Goal: Use online tool/utility: Utilize a website feature to perform a specific function

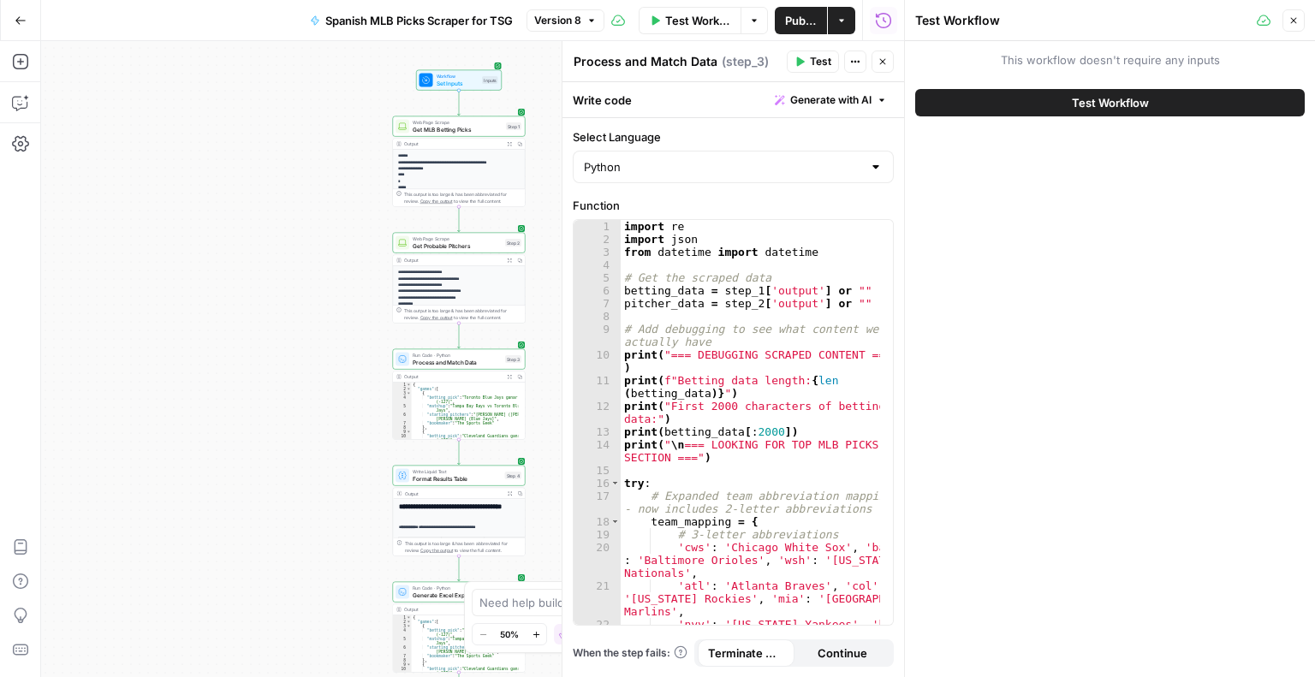
click at [1134, 105] on span "Test Workflow" at bounding box center [1110, 102] width 77 height 17
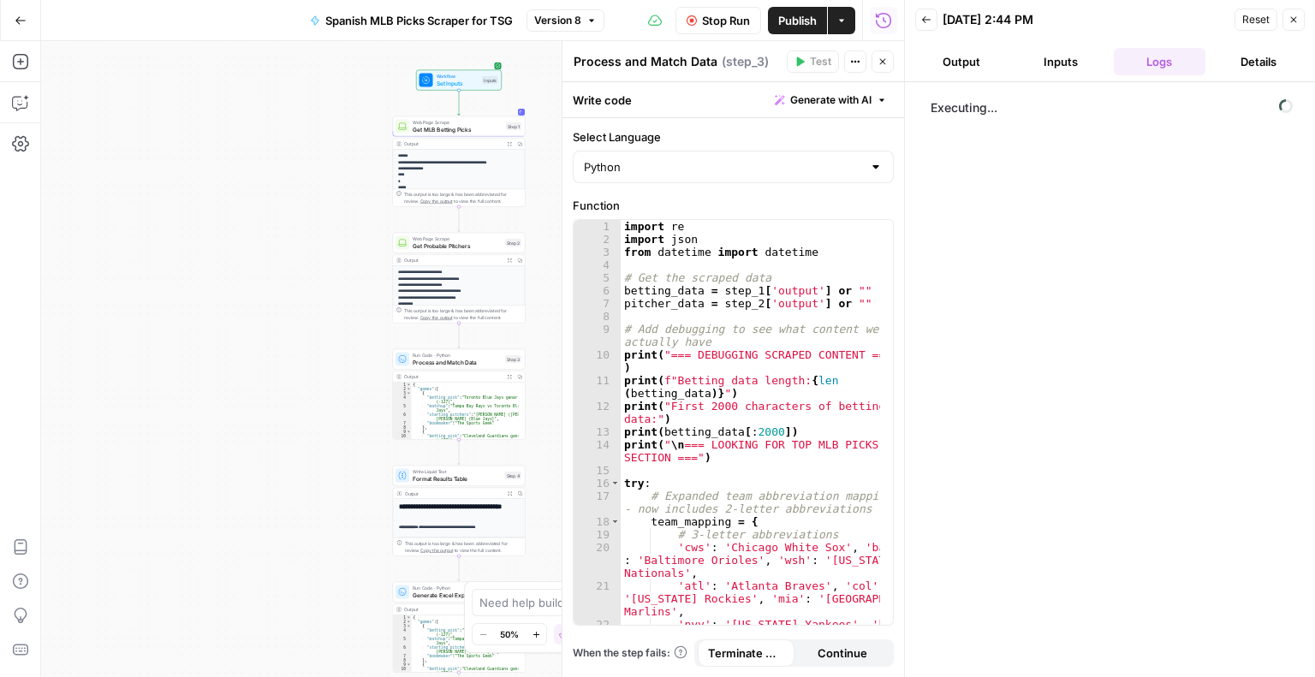
click at [1048, 198] on div "Executing..." at bounding box center [1110, 380] width 376 height 578
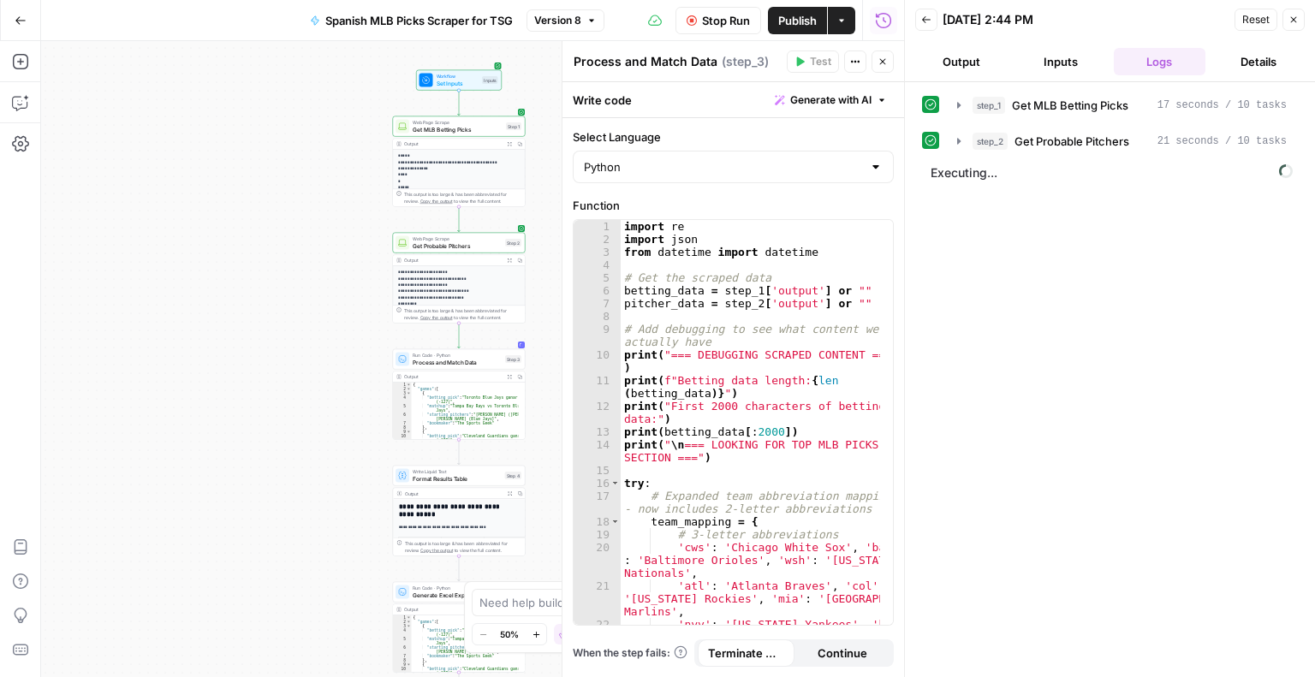
drag, startPoint x: 1114, startPoint y: 205, endPoint x: 1137, endPoint y: 228, distance: 32.7
click at [1137, 228] on div "step_1 Get MLB Betting Picks 17 seconds / 10 tasks step_2 Get Probable Pitchers…" at bounding box center [1110, 380] width 376 height 578
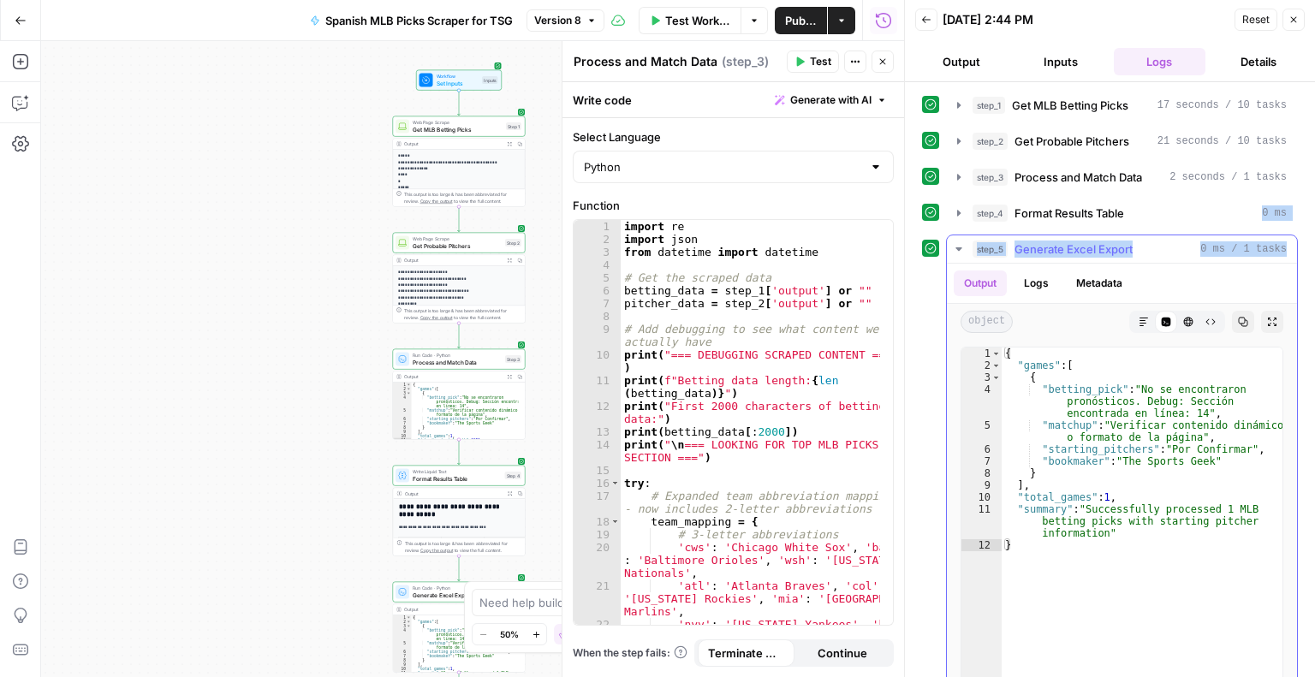
type textarea "**********"
click at [1207, 423] on div "{ "games" : [ { "betting_pick" : "No se encontraron pronósticos. Debug: Sección…" at bounding box center [1142, 528] width 281 height 361
click at [1093, 207] on span "Format Results Table" at bounding box center [1070, 213] width 110 height 17
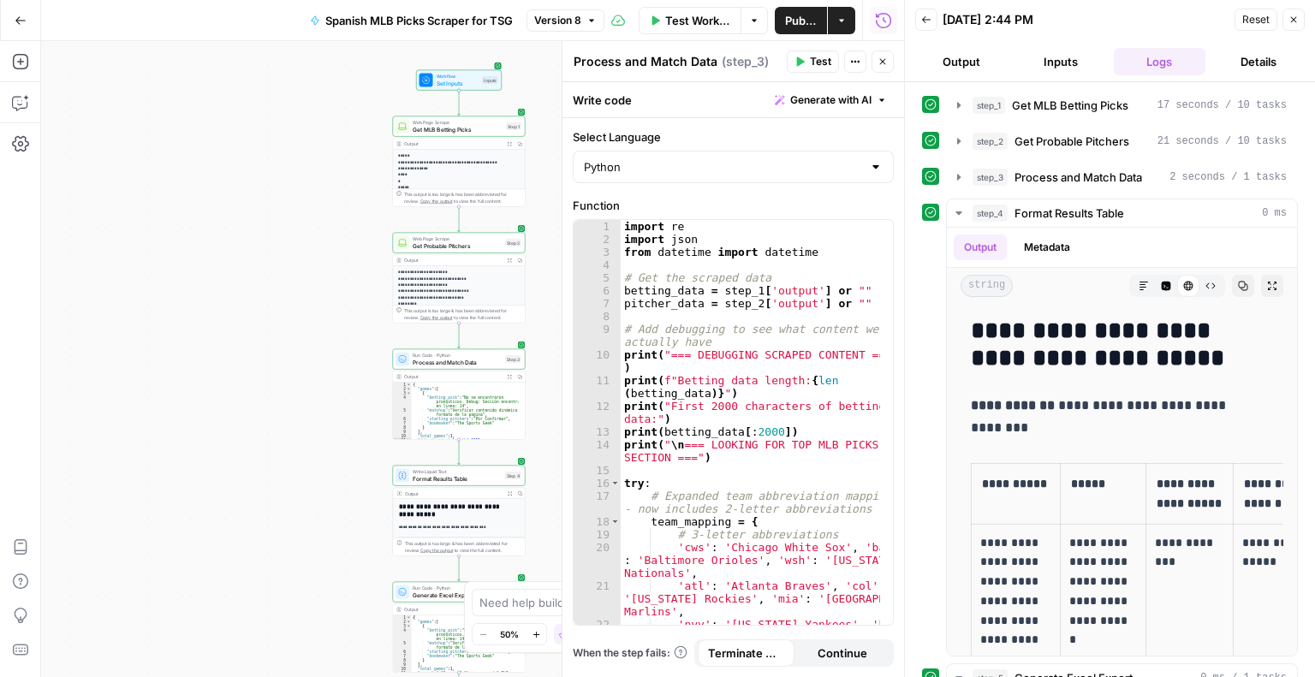
click at [693, 16] on span "Test Workflow" at bounding box center [697, 20] width 65 height 17
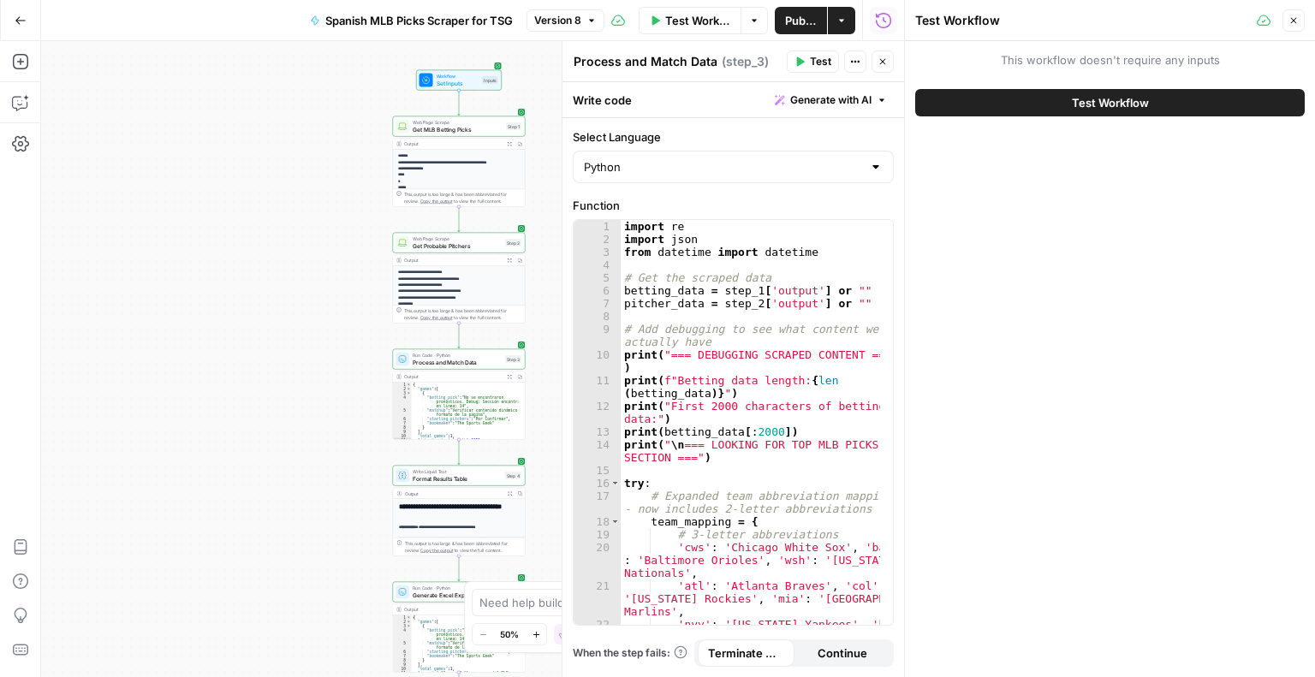
click at [1017, 96] on button "Test Workflow" at bounding box center [1110, 102] width 390 height 27
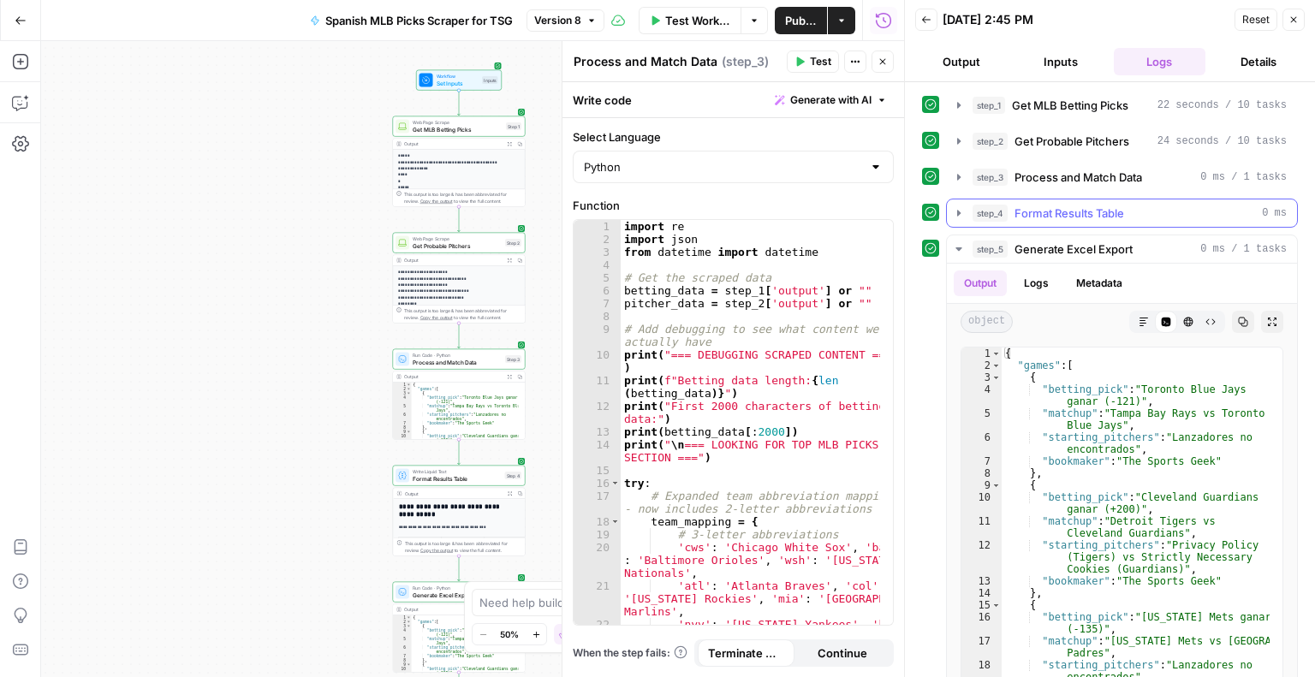
click at [1093, 211] on span "Format Results Table" at bounding box center [1070, 213] width 110 height 17
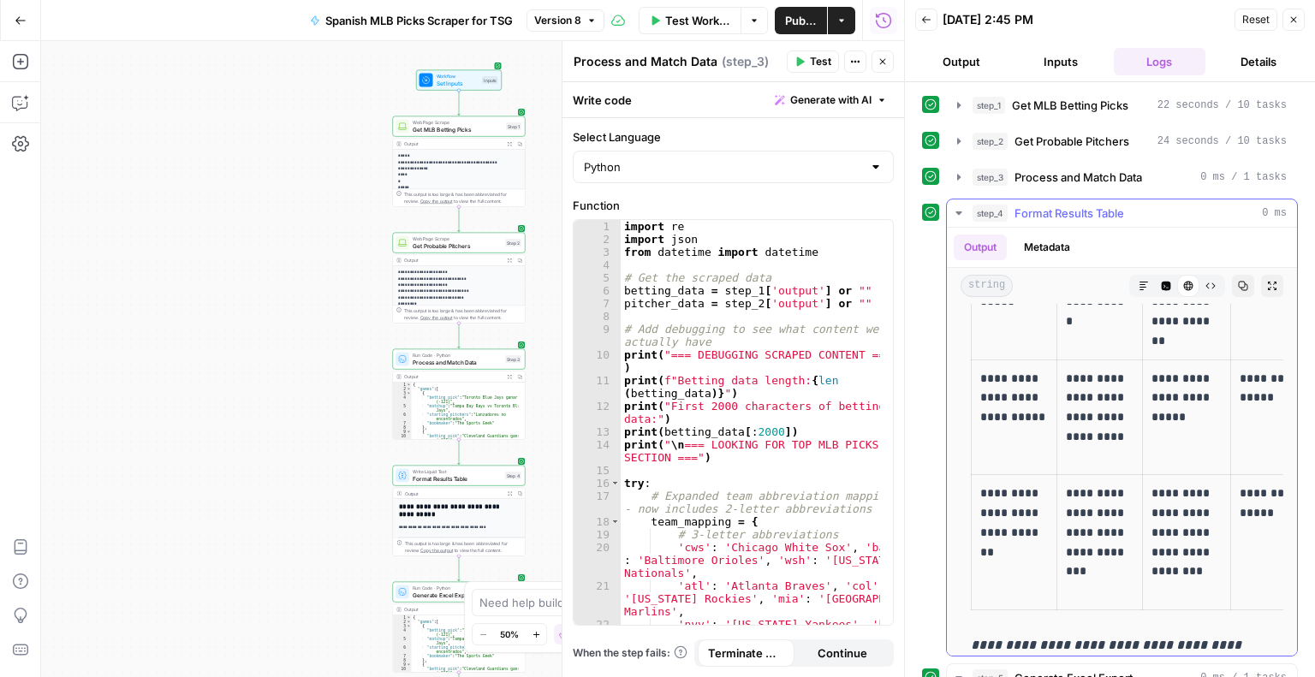
scroll to position [969, 0]
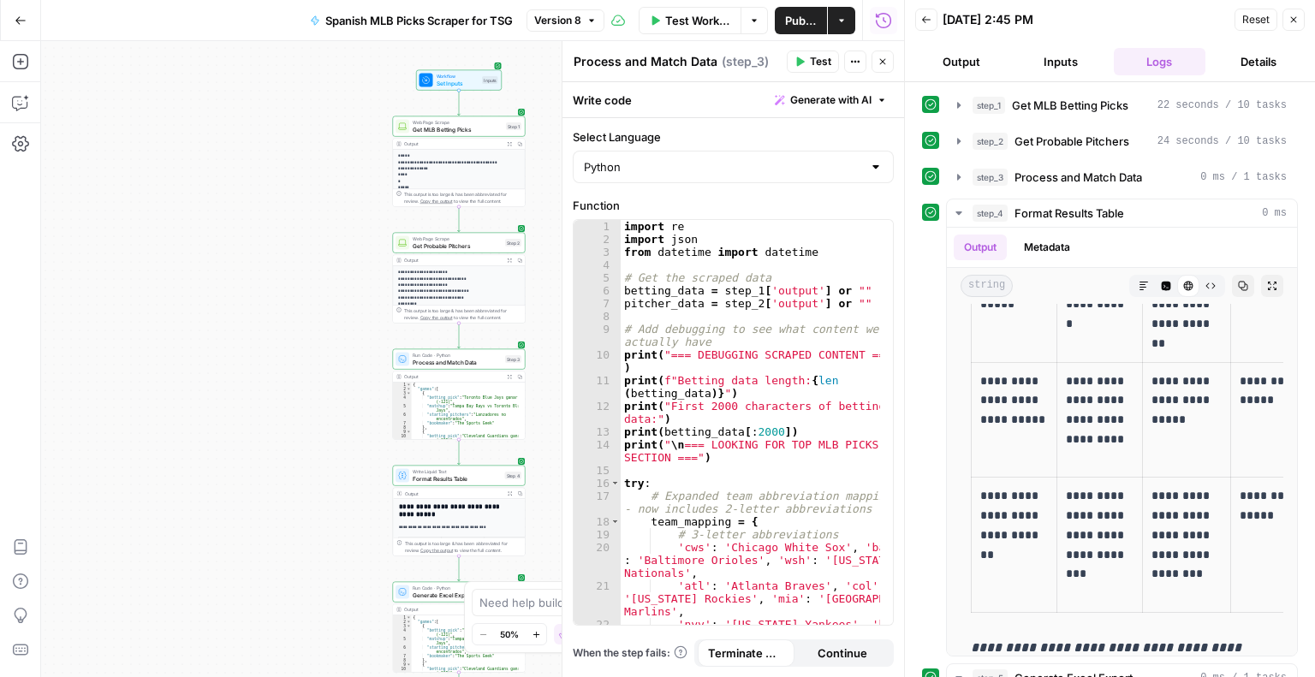
click at [711, 24] on span "Test Workflow" at bounding box center [697, 20] width 65 height 17
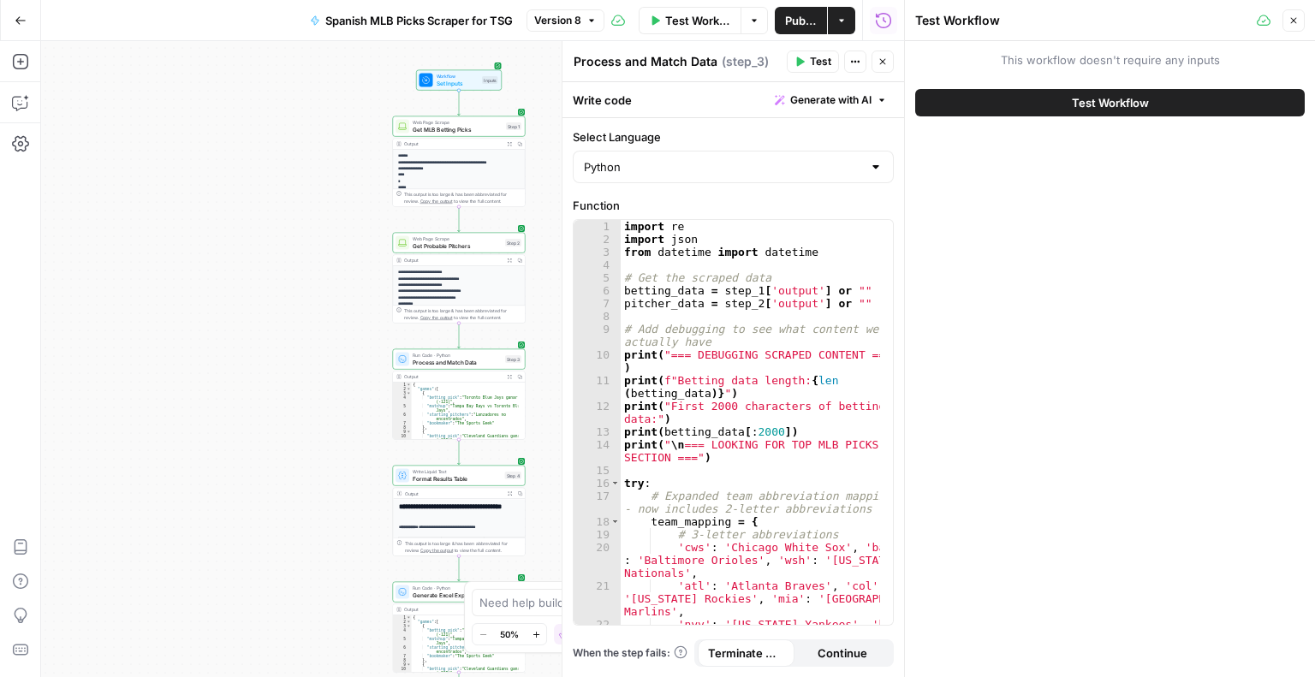
click at [1160, 110] on button "Test Workflow" at bounding box center [1110, 102] width 390 height 27
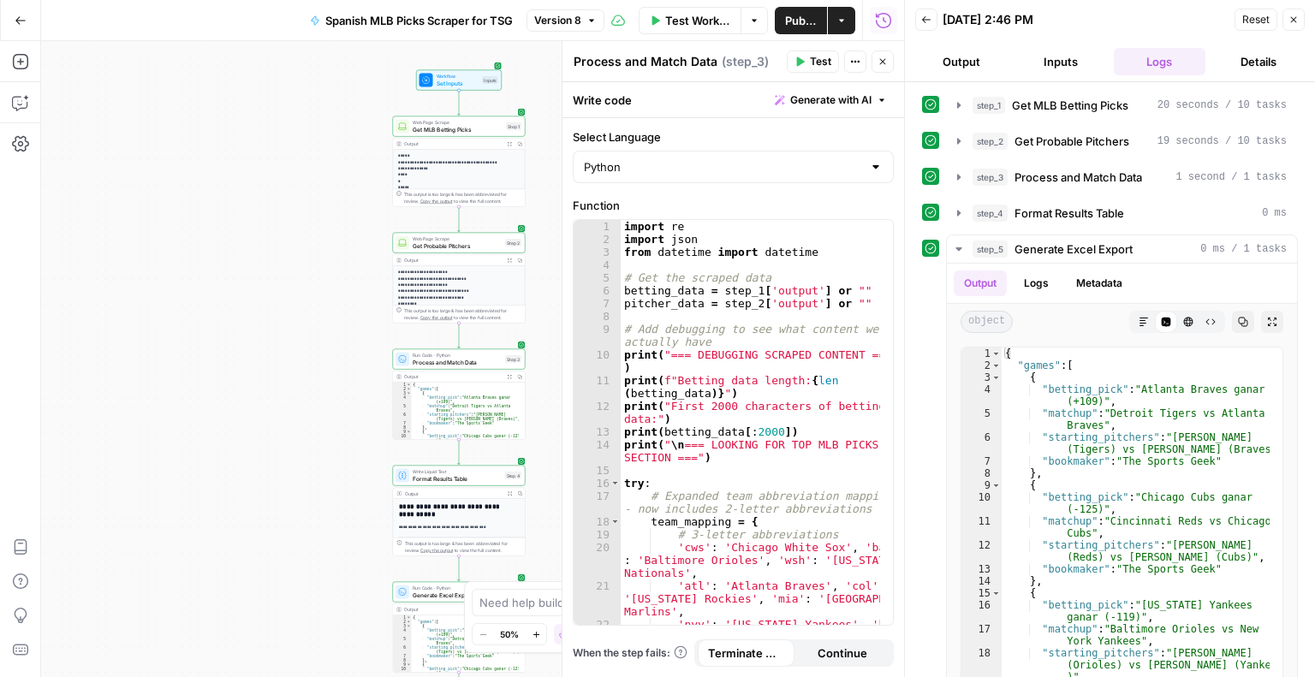
click at [1099, 194] on div "step_1 Get MLB Betting Picks 20 seconds / 10 tasks step_2 Get Probable Pitchers…" at bounding box center [1110, 392] width 376 height 602
click at [1102, 206] on span "Format Results Table" at bounding box center [1070, 213] width 110 height 17
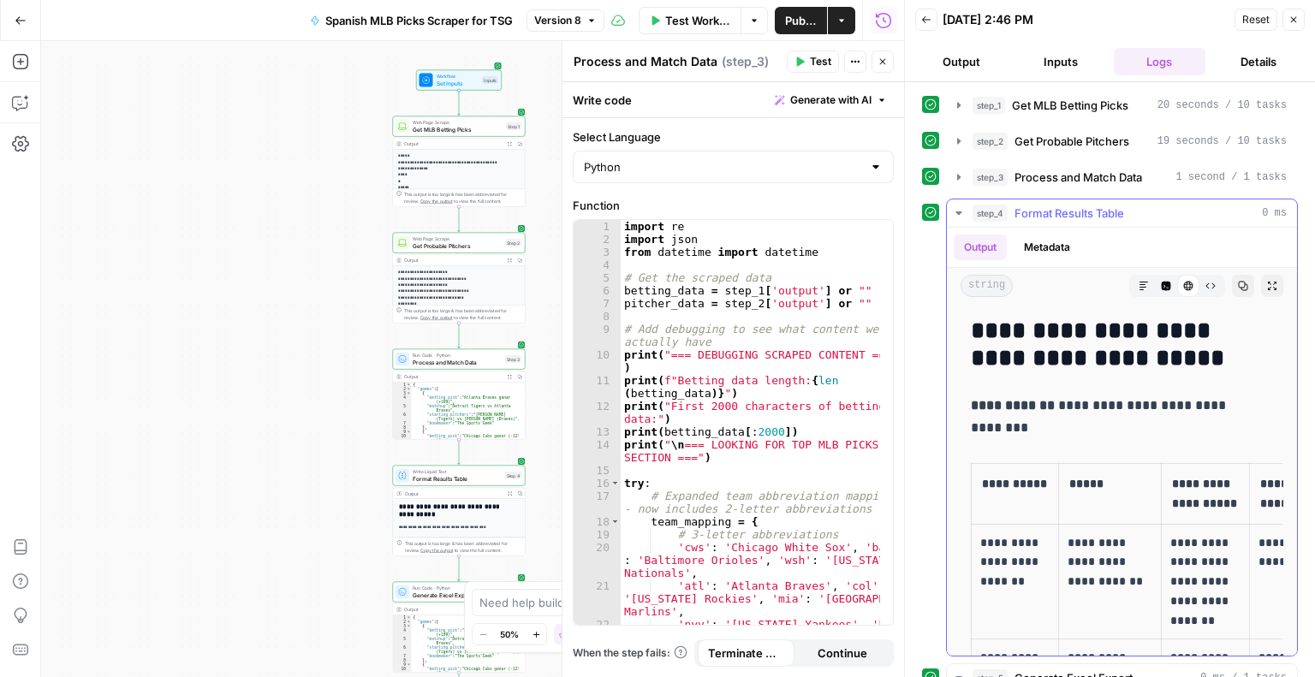
drag, startPoint x: 1230, startPoint y: 573, endPoint x: 974, endPoint y: 410, distance: 302.6
copy div "**********"
